Goal: Task Accomplishment & Management: Use online tool/utility

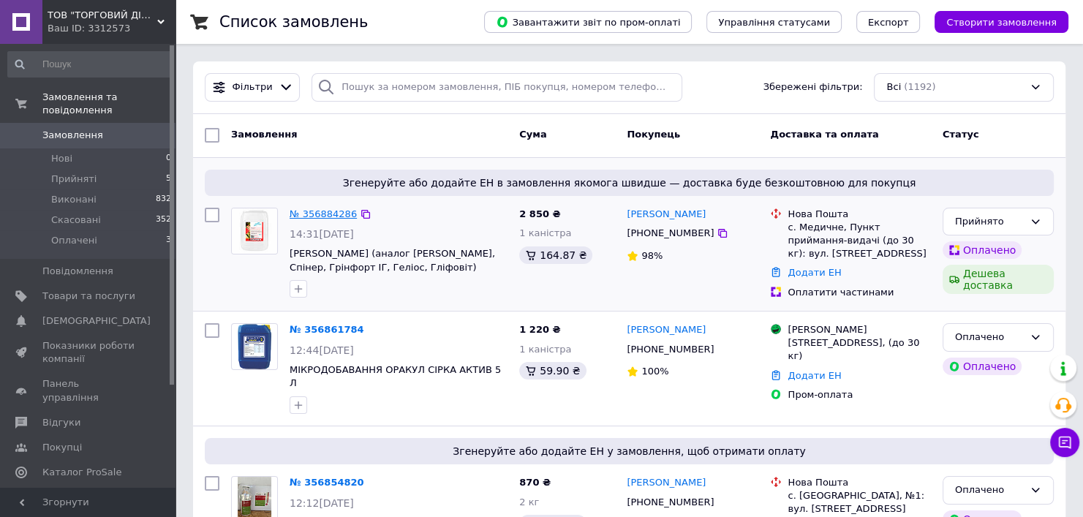
click at [326, 210] on link "№ 356884286" at bounding box center [323, 213] width 67 height 11
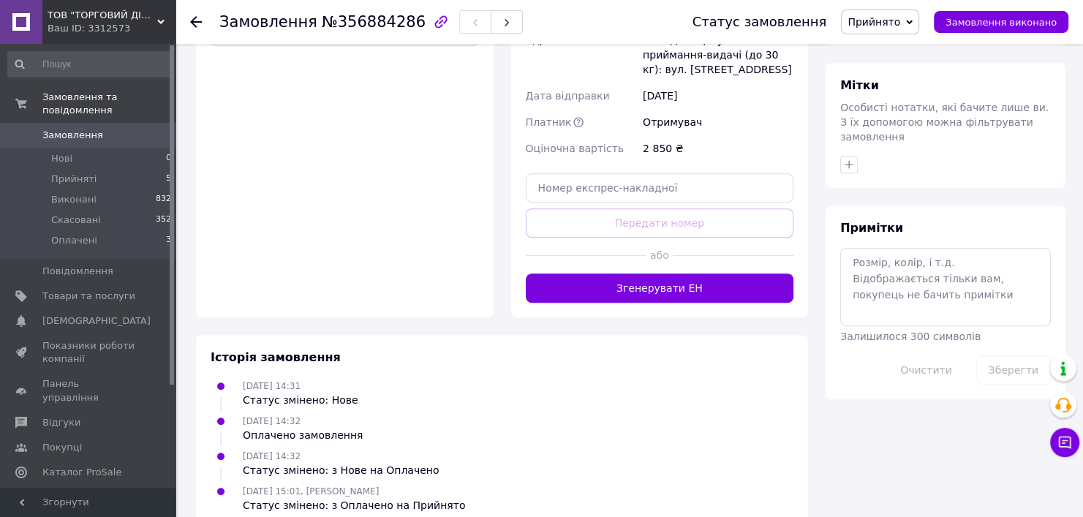
scroll to position [650, 0]
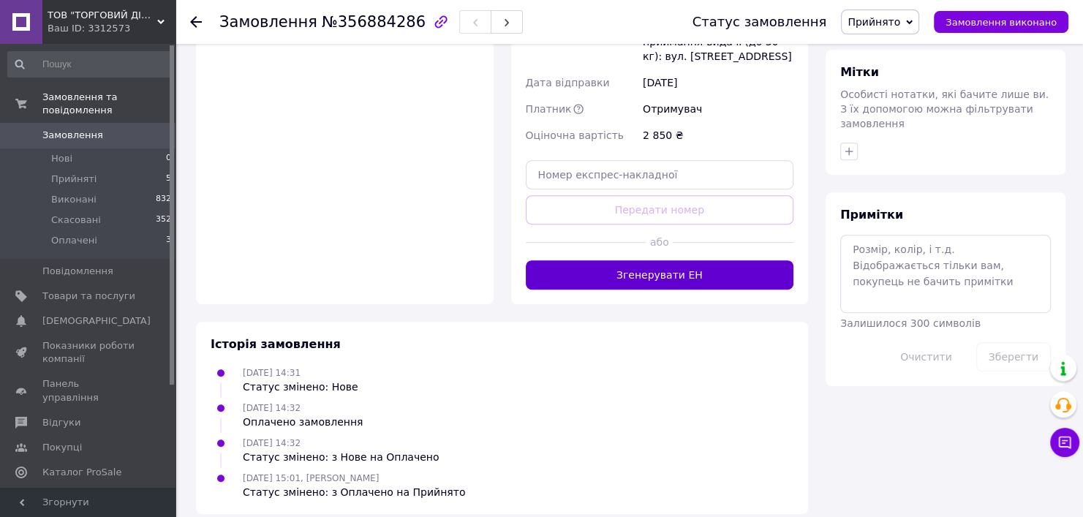
click at [683, 261] on button "Згенерувати ЕН" at bounding box center [660, 274] width 268 height 29
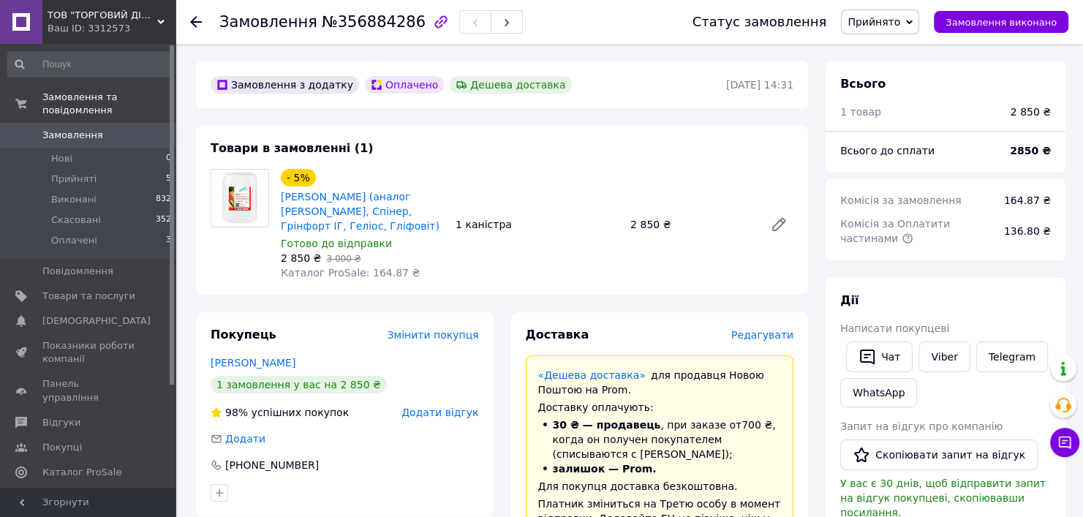
click at [61, 132] on link "Замовлення 0" at bounding box center [90, 135] width 180 height 25
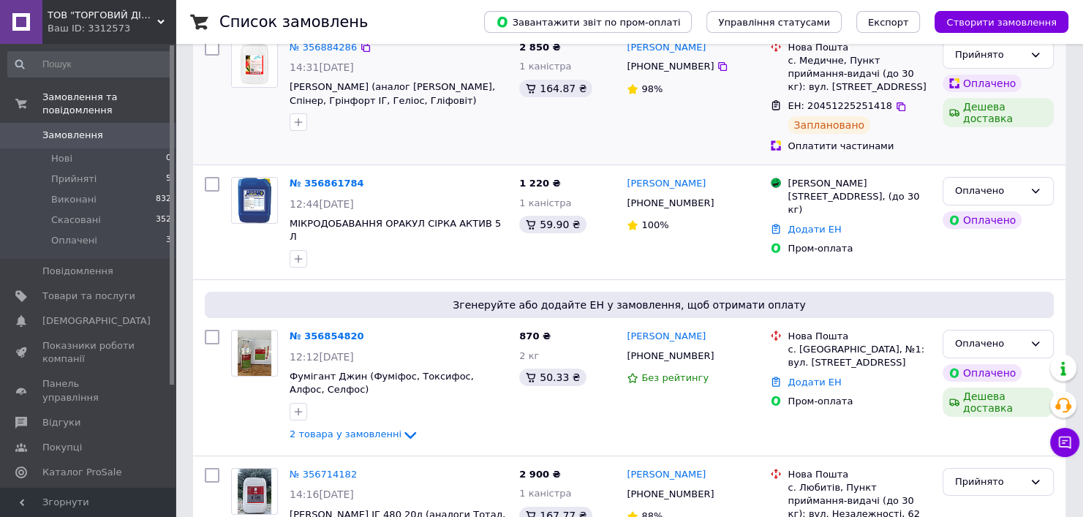
scroll to position [195, 0]
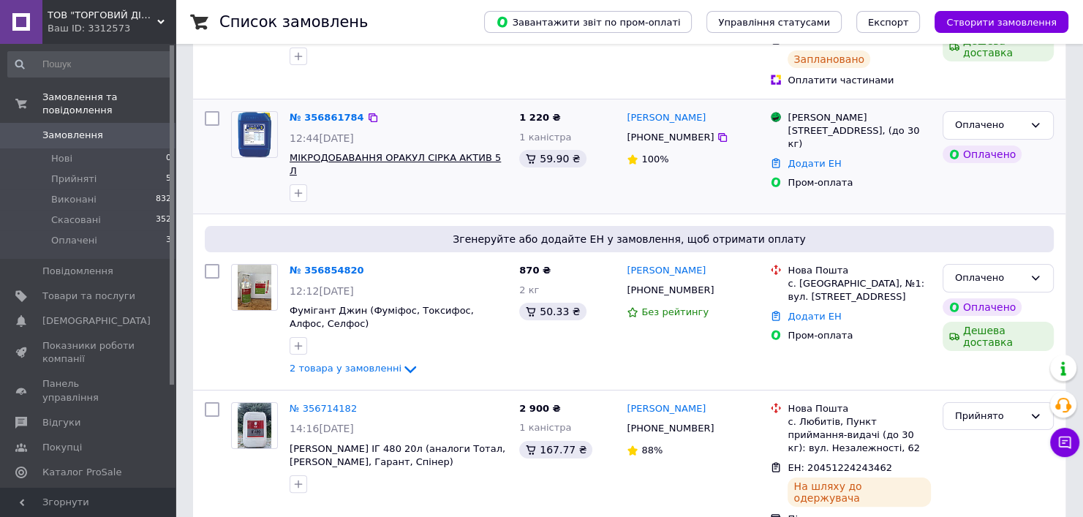
click at [366, 159] on span "МІКРОДОБАВАННЯ ОРАКУЛ СІРКА АКТИВ 5 Л" at bounding box center [395, 164] width 211 height 25
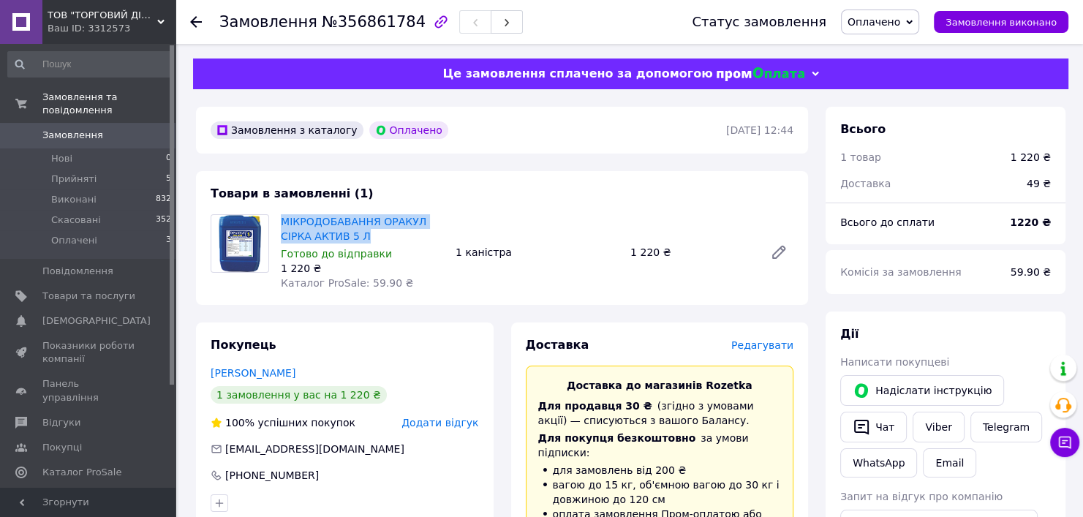
drag, startPoint x: 279, startPoint y: 225, endPoint x: 362, endPoint y: 242, distance: 84.5
click at [362, 242] on div "МІКРОДОБАВАННЯ ОРАКУЛ СІРКА АКТИВ 5 Л Готово до відправки 1 220 ₴ Каталог ProSa…" at bounding box center [362, 252] width 175 height 82
copy link "МІКРОДОБАВАННЯ ОРАКУЛ СІРКА АКТИВ 5 Л"
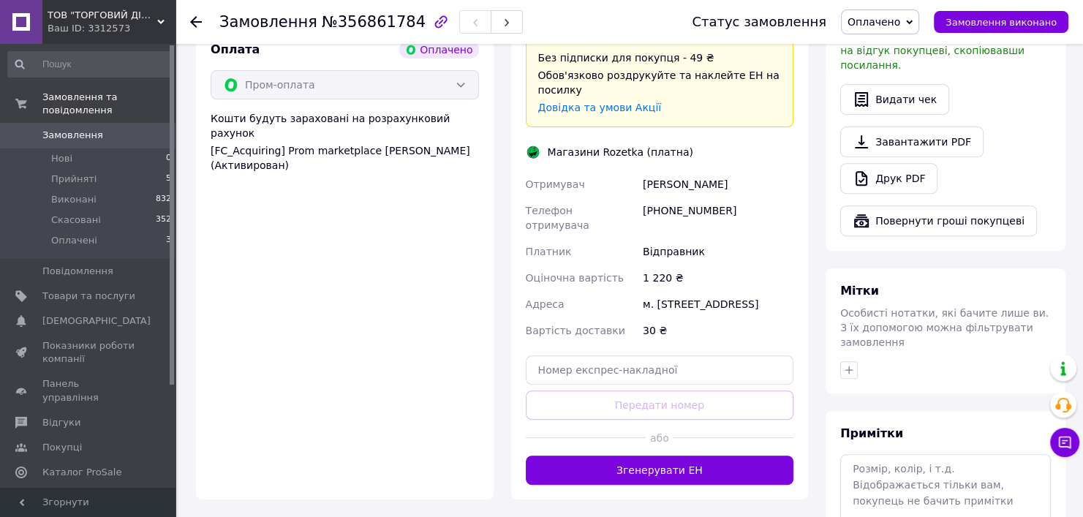
scroll to position [585, 0]
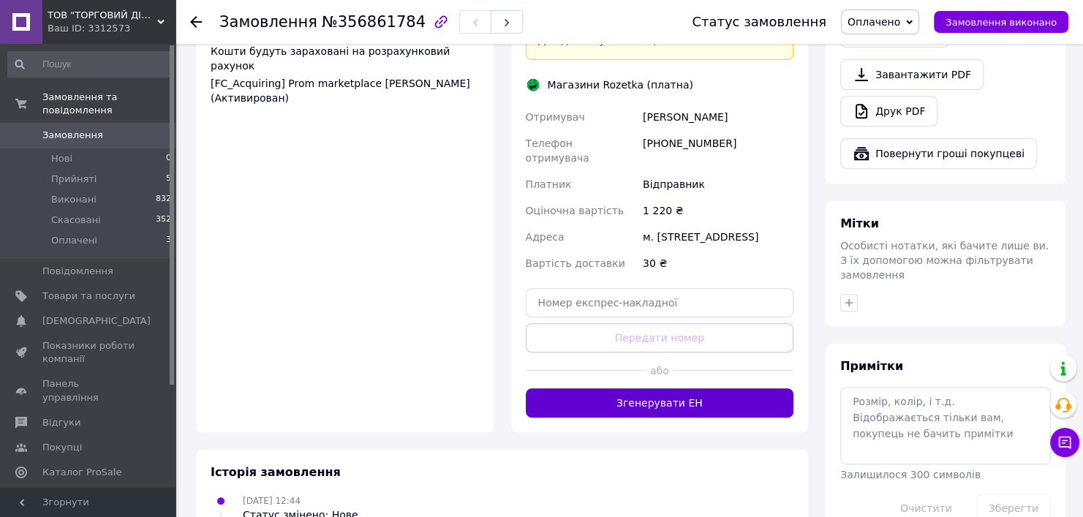
click at [650, 388] on button "Згенерувати ЕН" at bounding box center [660, 402] width 268 height 29
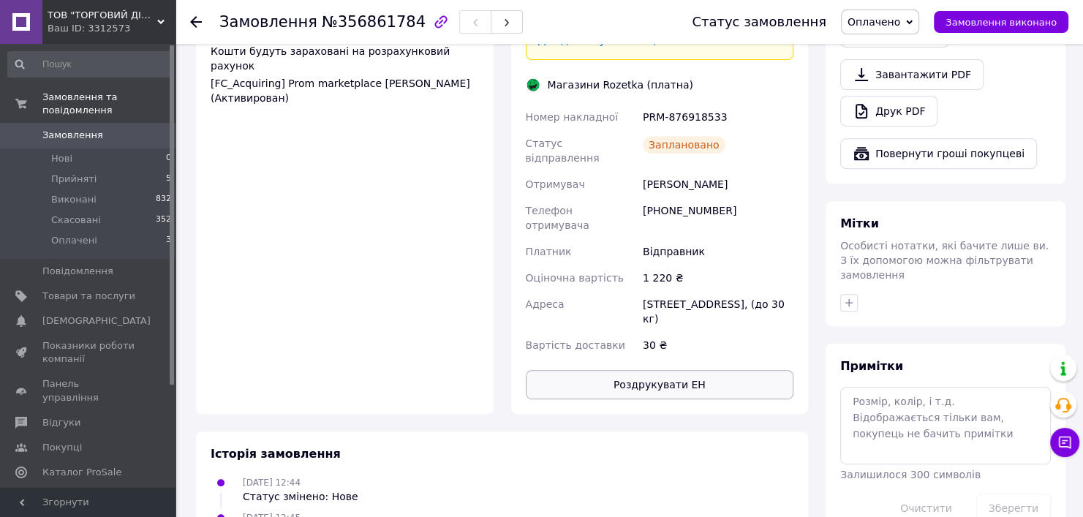
click at [658, 370] on button "Роздрукувати ЕН" at bounding box center [660, 384] width 268 height 29
